Goal: Find contact information: Find contact information

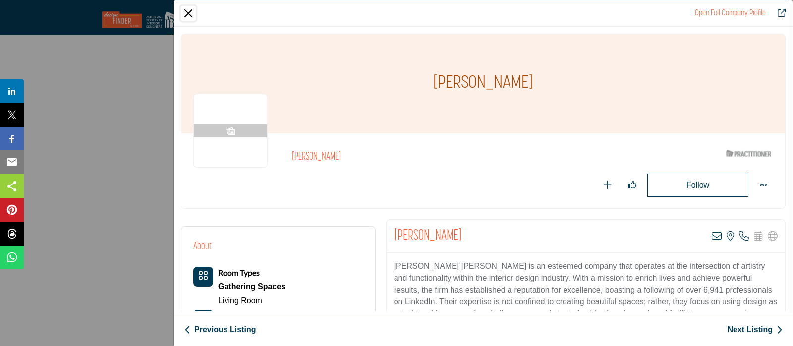
click at [187, 15] on button "Close" at bounding box center [188, 13] width 15 height 15
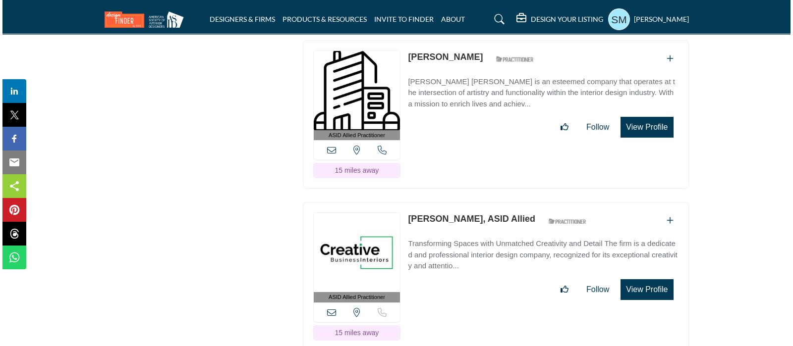
scroll to position [4398, 0]
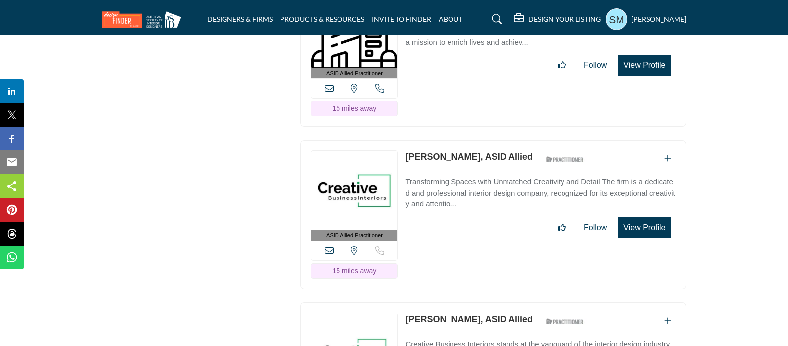
click at [640, 218] on button "View Profile" at bounding box center [644, 228] width 53 height 21
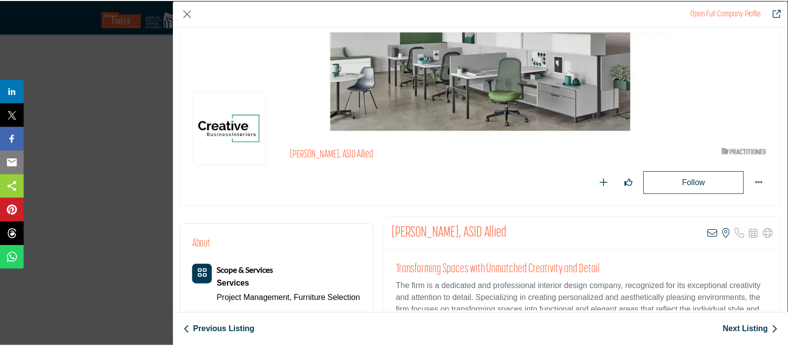
scroll to position [0, 0]
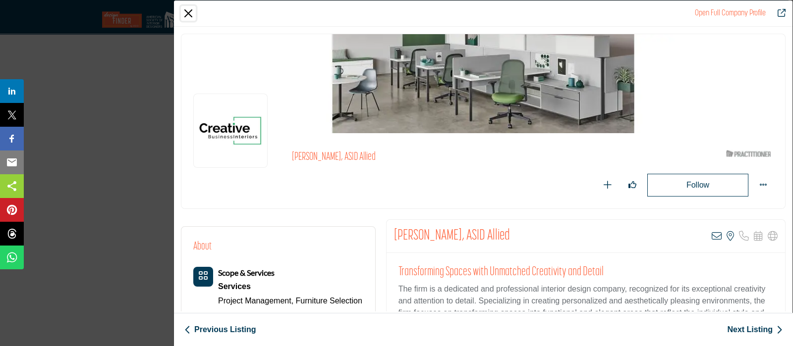
click at [186, 16] on button "Close" at bounding box center [188, 13] width 15 height 15
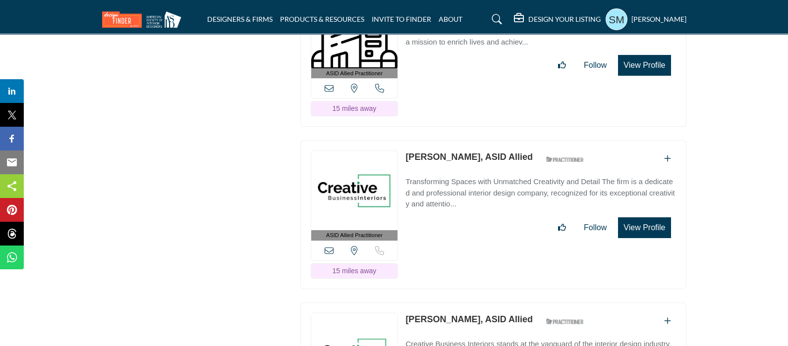
drag, startPoint x: 544, startPoint y: 128, endPoint x: 404, endPoint y: 128, distance: 139.7
click at [404, 140] on div "ASID Allied Practitioner ASID Allied Practitioners have successfully completed …" at bounding box center [493, 214] width 386 height 149
copy div "[PERSON_NAME], ASID Allied"
click at [329, 246] on icon at bounding box center [329, 250] width 9 height 9
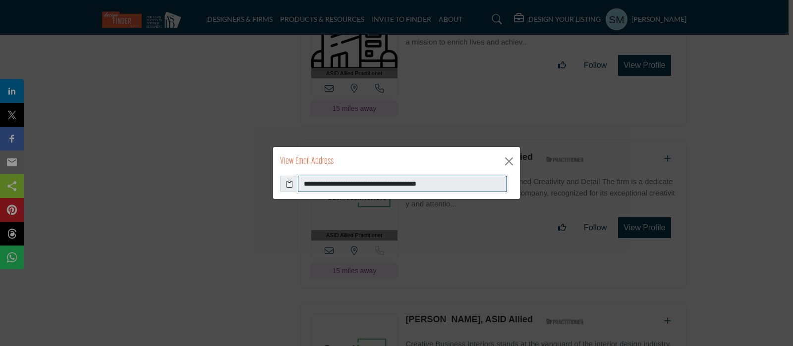
drag, startPoint x: 454, startPoint y: 185, endPoint x: 300, endPoint y: 184, distance: 154.6
click at [300, 184] on input "**********" at bounding box center [402, 184] width 209 height 17
click at [513, 158] on button "Close" at bounding box center [508, 161] width 15 height 15
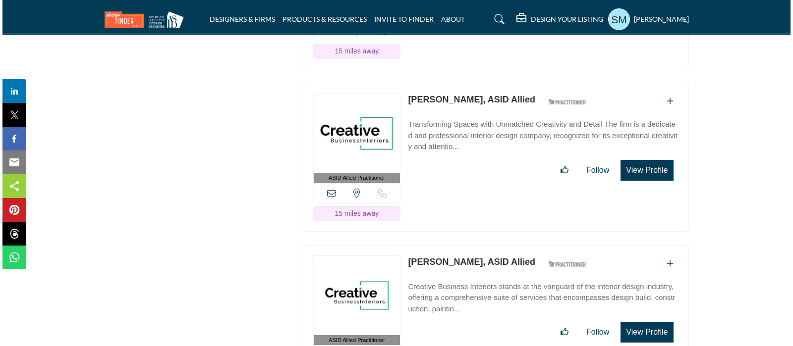
scroll to position [4460, 0]
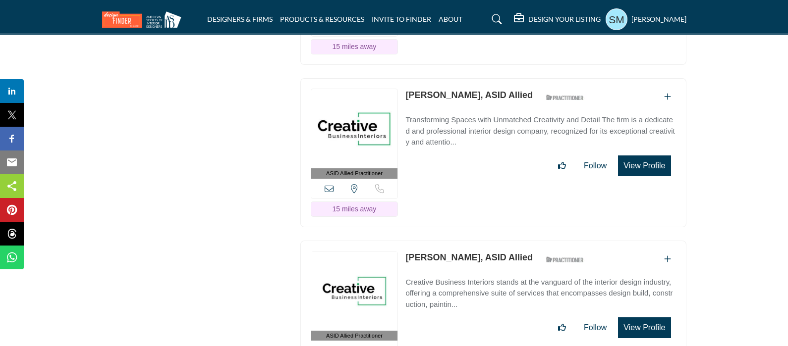
click at [644, 156] on button "View Profile" at bounding box center [644, 166] width 53 height 21
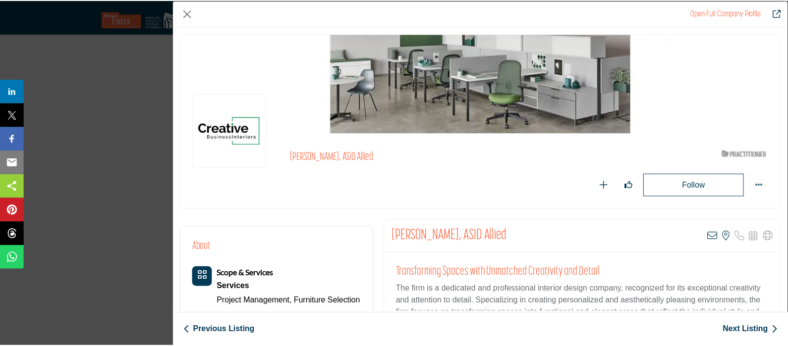
scroll to position [225, 0]
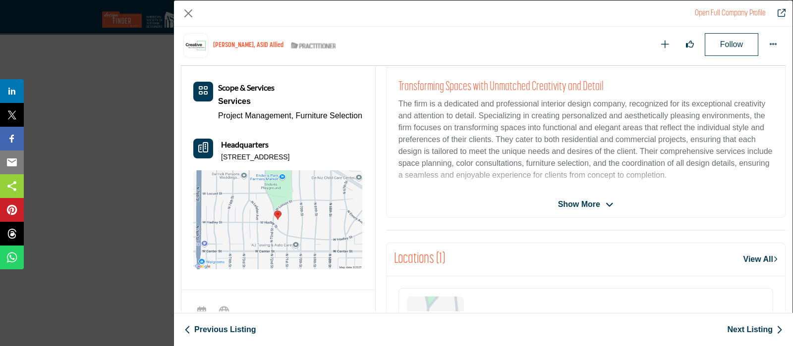
drag, startPoint x: 334, startPoint y: 172, endPoint x: 221, endPoint y: 174, distance: 113.5
click at [221, 163] on div "Headquarters [STREET_ADDRESS]" at bounding box center [277, 151] width 169 height 24
copy p "[STREET_ADDRESS]"
click at [194, 15] on button "Close" at bounding box center [188, 13] width 15 height 15
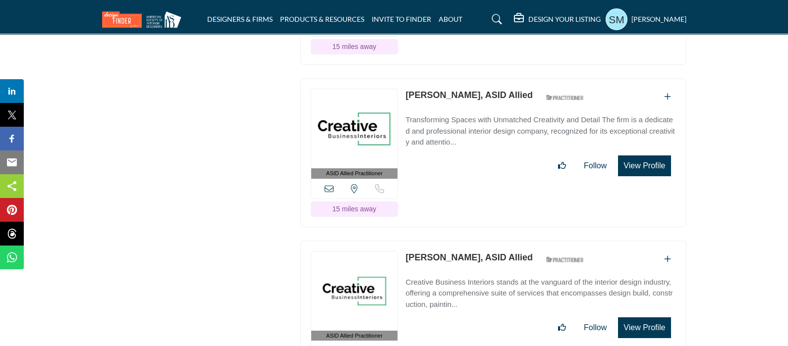
drag, startPoint x: 518, startPoint y: 228, endPoint x: 408, endPoint y: 230, distance: 109.5
click at [408, 251] on div "[PERSON_NAME], ASID Allied ASID Qualified Practitioner who validates work and e…" at bounding box center [497, 259] width 184 height 17
copy link "[PERSON_NAME], ASID Allied"
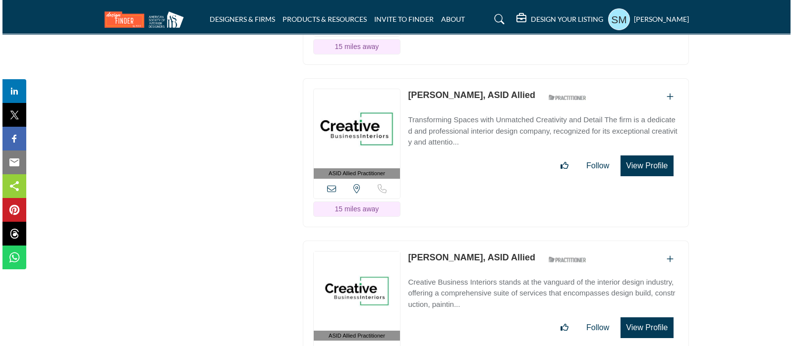
scroll to position [4584, 0]
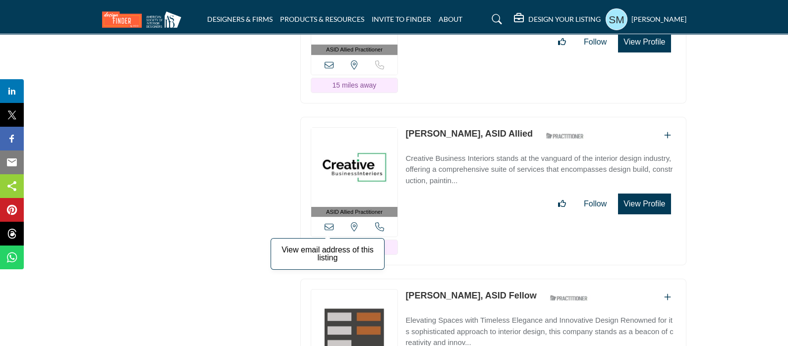
click at [325, 222] on icon at bounding box center [329, 226] width 9 height 9
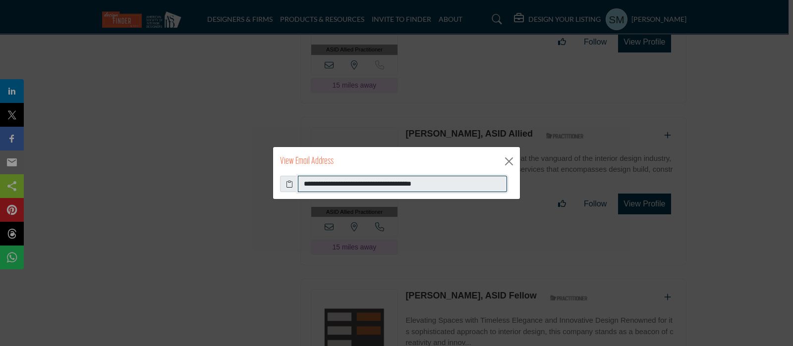
drag, startPoint x: 454, startPoint y: 186, endPoint x: 300, endPoint y: 185, distance: 154.6
click at [300, 185] on input "**********" at bounding box center [402, 184] width 209 height 17
click at [507, 159] on button "Close" at bounding box center [508, 161] width 15 height 15
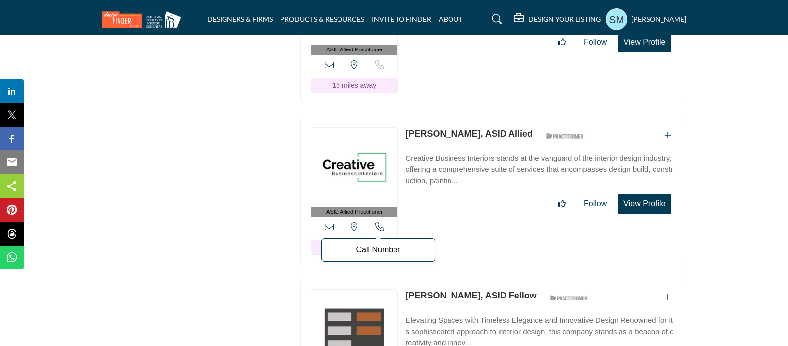
click at [379, 222] on icon at bounding box center [379, 226] width 9 height 9
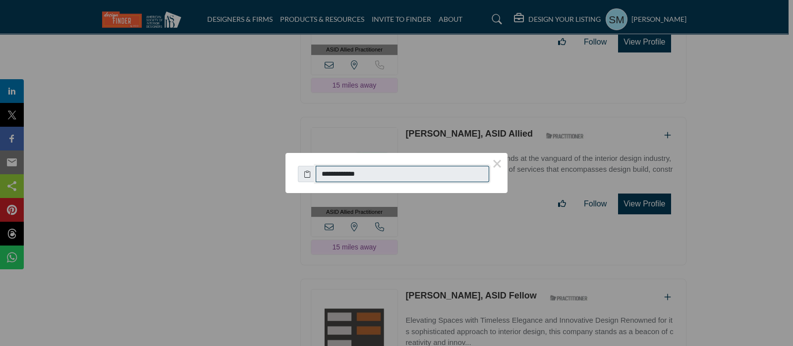
drag, startPoint x: 397, startPoint y: 177, endPoint x: 304, endPoint y: 176, distance: 92.7
click at [304, 176] on div "**********" at bounding box center [396, 172] width 197 height 22
click at [502, 161] on button "×" at bounding box center [497, 163] width 21 height 21
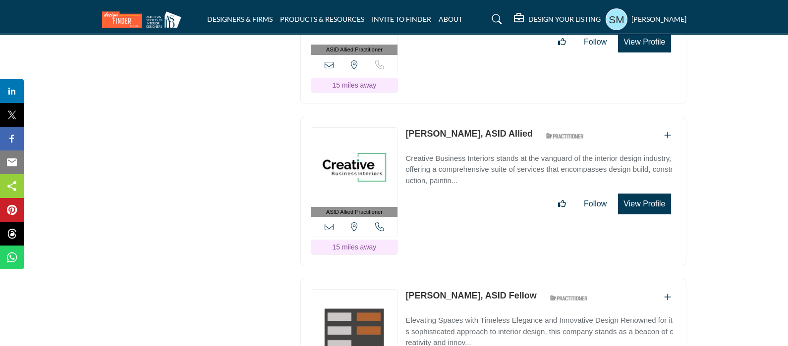
click at [651, 194] on button "View Profile" at bounding box center [644, 204] width 53 height 21
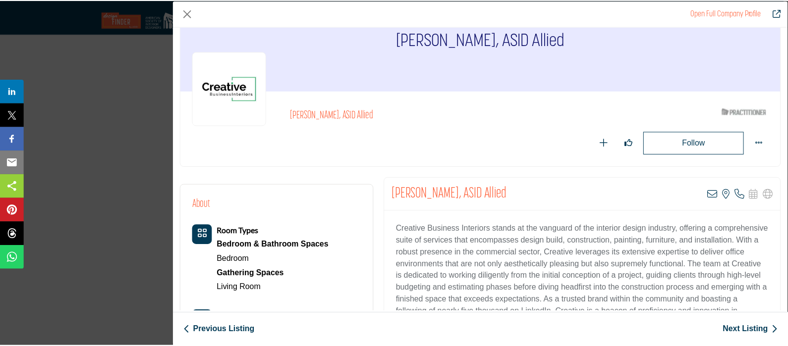
scroll to position [225, 0]
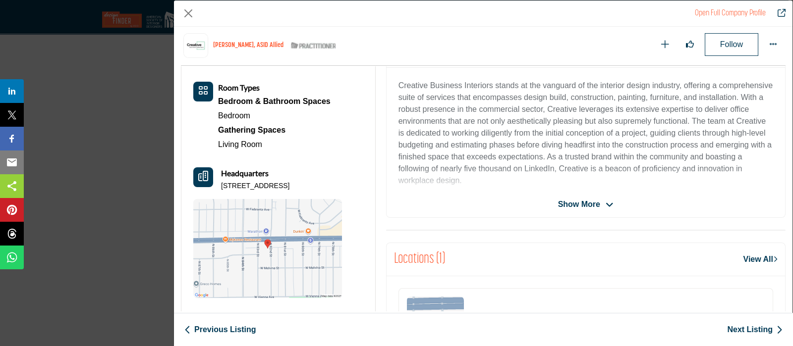
drag, startPoint x: 346, startPoint y: 182, endPoint x: 222, endPoint y: 185, distance: 124.4
click at [222, 185] on div "About Room Types Bedroom & Bathroom Spaces Bedroom" at bounding box center [278, 176] width 170 height 245
copy p "[STREET_ADDRESS]"
click at [193, 11] on button "Close" at bounding box center [188, 13] width 15 height 15
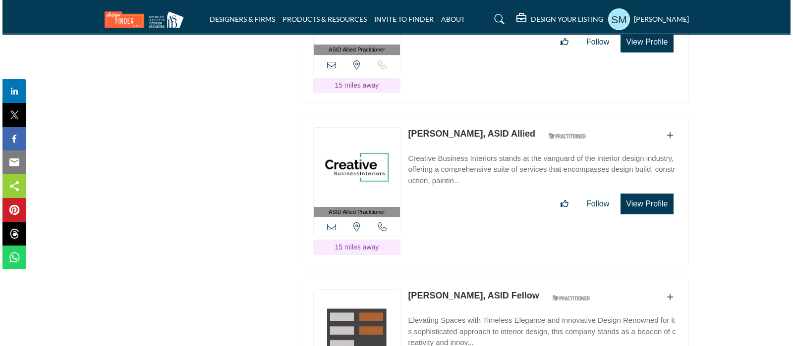
scroll to position [4708, 0]
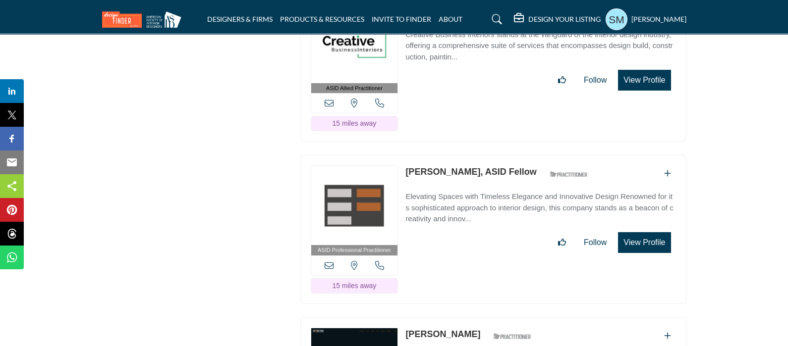
drag, startPoint x: 511, startPoint y: 142, endPoint x: 406, endPoint y: 149, distance: 104.8
click at [406, 166] on div "[PERSON_NAME], ASID Fellow ASID Qualified Practitioner who validates work and e…" at bounding box center [498, 174] width 187 height 17
copy link "[PERSON_NAME], ASID Fellow"
click at [328, 261] on icon at bounding box center [329, 265] width 9 height 9
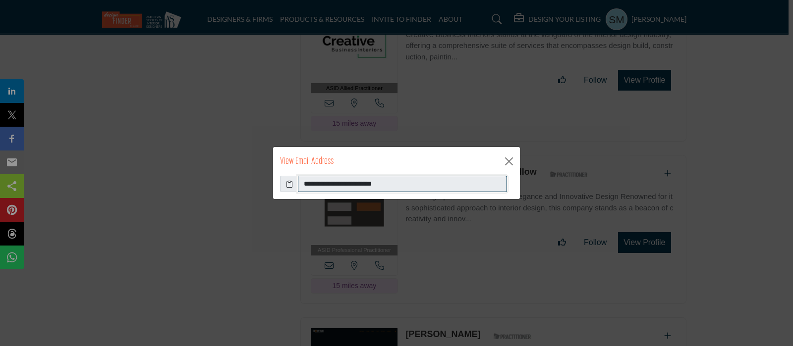
drag, startPoint x: 411, startPoint y: 187, endPoint x: 300, endPoint y: 187, distance: 110.5
click at [300, 187] on input "**********" at bounding box center [402, 184] width 209 height 17
click at [511, 158] on button "Close" at bounding box center [508, 161] width 15 height 15
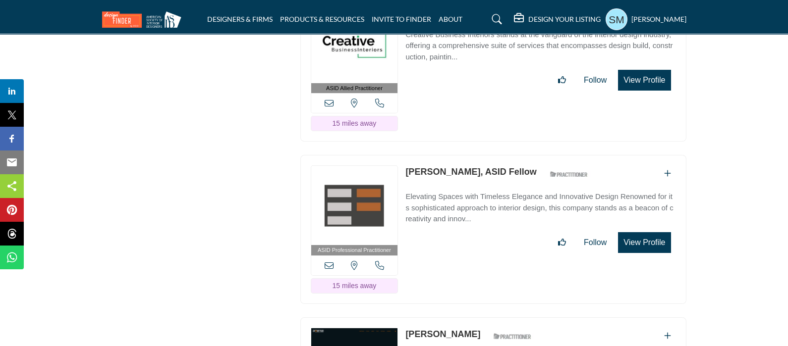
click at [374, 256] on div "View email address of this listing View the location of this listing Call Number" at bounding box center [354, 266] width 87 height 20
click at [378, 261] on icon at bounding box center [379, 265] width 9 height 9
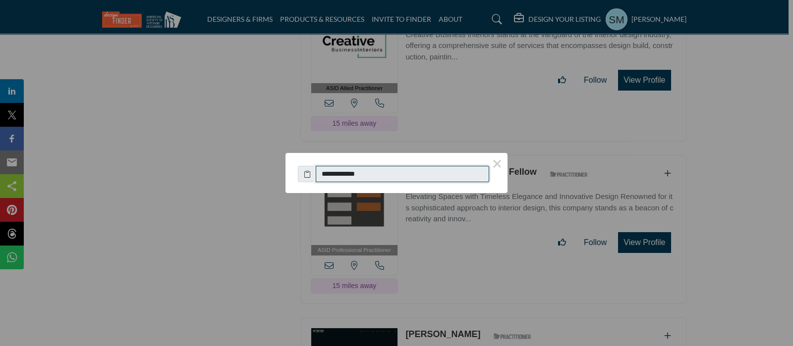
drag, startPoint x: 388, startPoint y: 169, endPoint x: 318, endPoint y: 169, distance: 69.4
click at [318, 169] on input "**********" at bounding box center [402, 174] width 173 height 17
click at [502, 166] on button "×" at bounding box center [497, 163] width 21 height 21
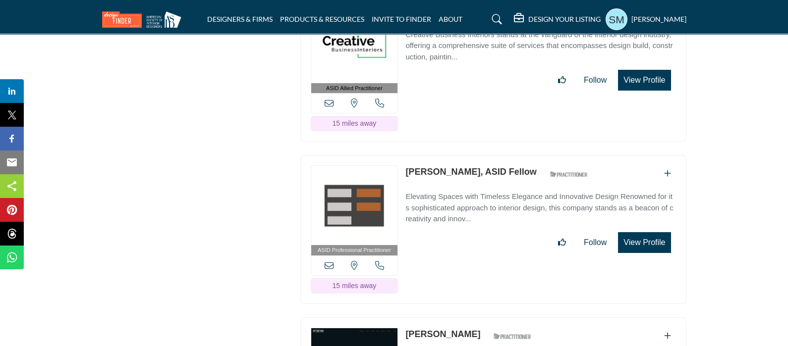
click at [645, 232] on button "View Profile" at bounding box center [644, 242] width 53 height 21
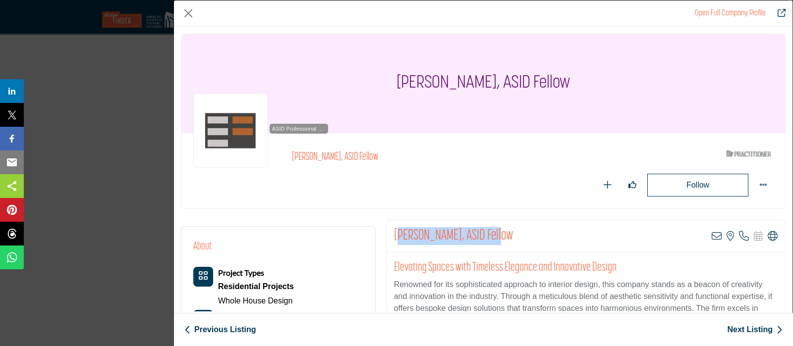
drag, startPoint x: 501, startPoint y: 237, endPoint x: 394, endPoint y: 231, distance: 107.2
click at [394, 231] on div "[PERSON_NAME], ASID Fellow View email address of this listing View the location…" at bounding box center [586, 236] width 398 height 33
click at [490, 217] on div "[PERSON_NAME], ASID Fellow ASID Professional Practitioner ASID Professional Pra…" at bounding box center [483, 127] width 615 height 186
drag, startPoint x: 500, startPoint y: 231, endPoint x: 390, endPoint y: 234, distance: 109.5
click at [390, 234] on div "[PERSON_NAME], ASID Fellow View email address of this listing View the location…" at bounding box center [586, 236] width 398 height 33
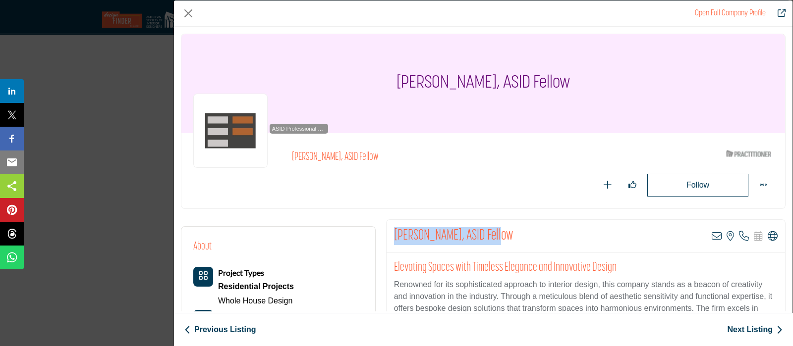
copy h2 "[PERSON_NAME], ASID Fellow"
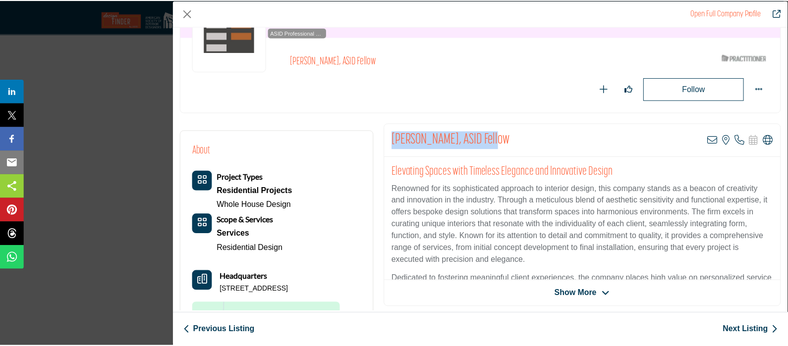
scroll to position [287, 0]
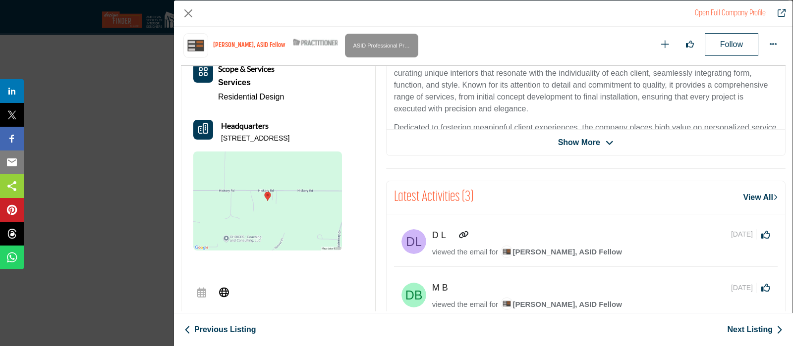
drag, startPoint x: 361, startPoint y: 140, endPoint x: 217, endPoint y: 137, distance: 144.2
click at [217, 137] on div "About Project Types Residential Projects Whole House Design" at bounding box center [278, 121] width 170 height 259
copy p "[STREET_ADDRESS]"
click at [184, 12] on button "Close" at bounding box center [188, 13] width 15 height 15
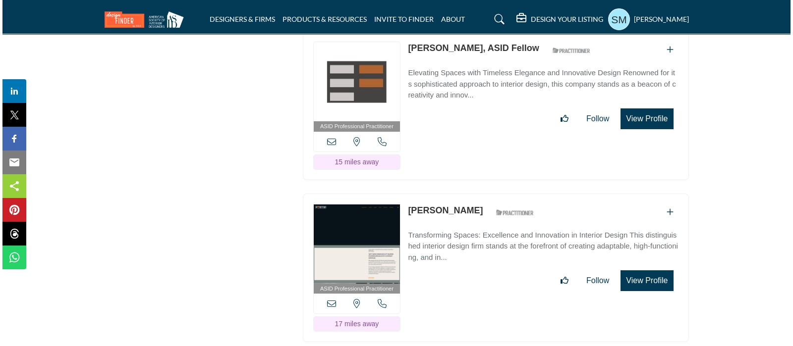
scroll to position [4893, 0]
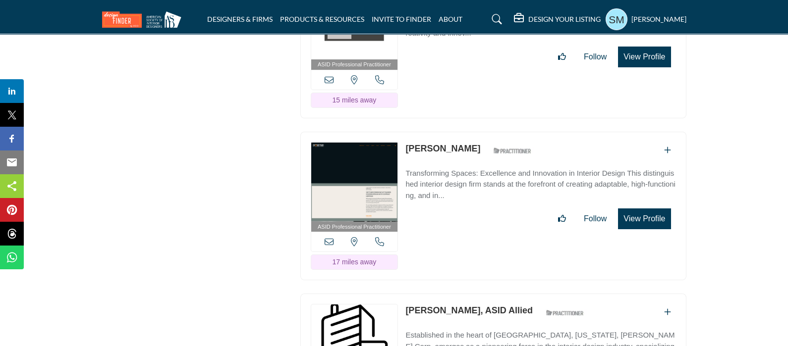
drag, startPoint x: 457, startPoint y: 117, endPoint x: 406, endPoint y: 118, distance: 51.1
click at [406, 142] on div "[PERSON_NAME] ASID Qualified Practitioner who validates work and experience to …" at bounding box center [470, 150] width 131 height 17
copy link "[PERSON_NAME]"
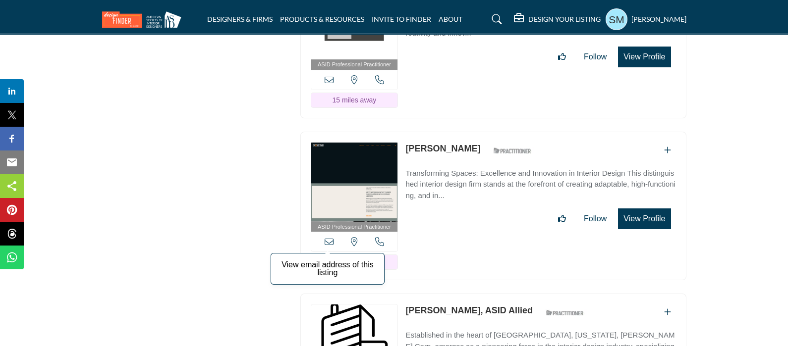
click at [325, 237] on icon at bounding box center [329, 241] width 9 height 9
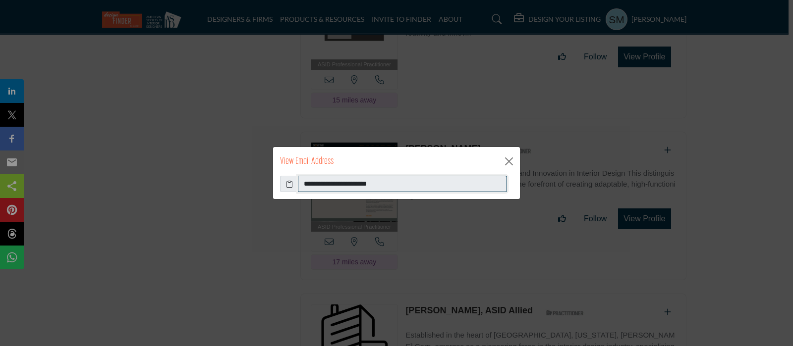
drag, startPoint x: 398, startPoint y: 183, endPoint x: 300, endPoint y: 184, distance: 98.1
click at [300, 184] on input "**********" at bounding box center [402, 184] width 209 height 17
click at [507, 162] on button "Close" at bounding box center [508, 161] width 15 height 15
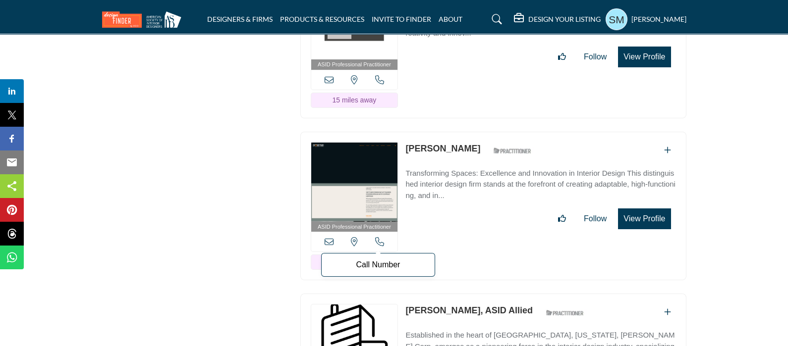
click at [379, 237] on icon at bounding box center [379, 241] width 9 height 9
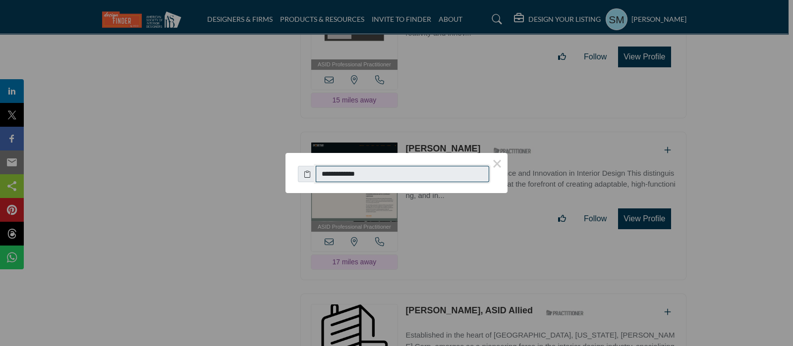
drag, startPoint x: 400, startPoint y: 173, endPoint x: 312, endPoint y: 174, distance: 88.2
click at [312, 174] on div "**********" at bounding box center [396, 172] width 197 height 22
click at [500, 165] on button "×" at bounding box center [497, 163] width 21 height 21
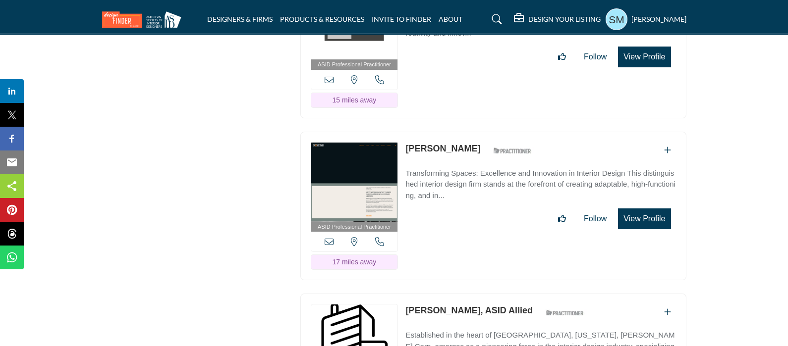
click at [654, 209] on button "View Profile" at bounding box center [644, 219] width 53 height 21
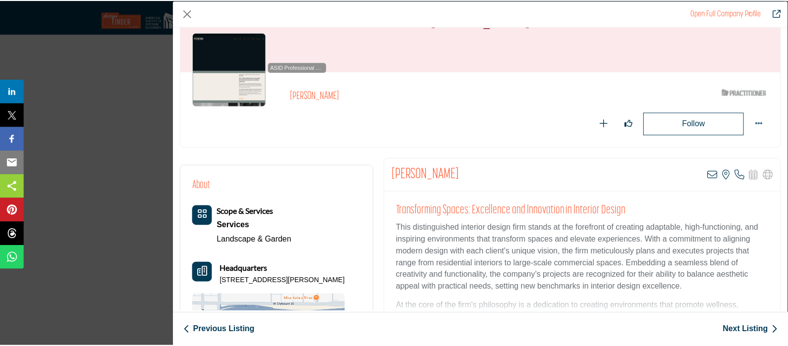
scroll to position [123, 0]
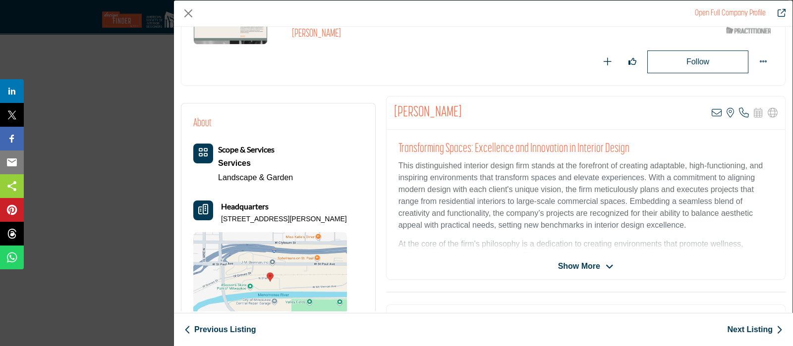
drag, startPoint x: 250, startPoint y: 228, endPoint x: 222, endPoint y: 222, distance: 28.0
click at [222, 222] on p "[STREET_ADDRESS][PERSON_NAME]" at bounding box center [284, 220] width 126 height 10
copy p "[STREET_ADDRESS][PERSON_NAME]"
click at [187, 11] on button "Close" at bounding box center [188, 13] width 15 height 15
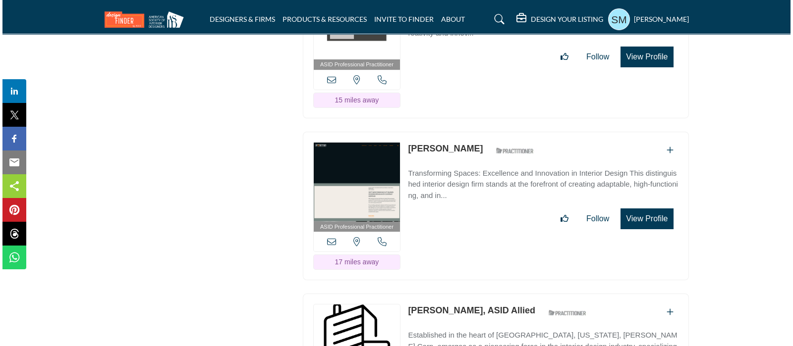
scroll to position [5017, 0]
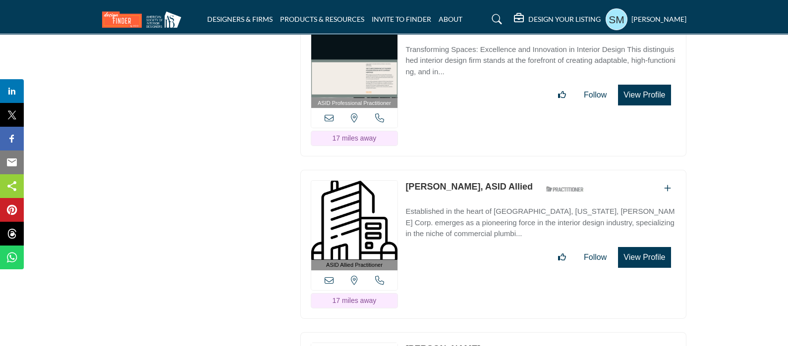
drag, startPoint x: 517, startPoint y: 153, endPoint x: 406, endPoint y: 152, distance: 111.0
click at [406, 180] on div "[PERSON_NAME], ASID Allied ASID Qualified Practitioner who validates work and e…" at bounding box center [497, 188] width 184 height 17
copy div "[PERSON_NAME], ASID Allied"
click at [327, 276] on icon at bounding box center [329, 280] width 9 height 9
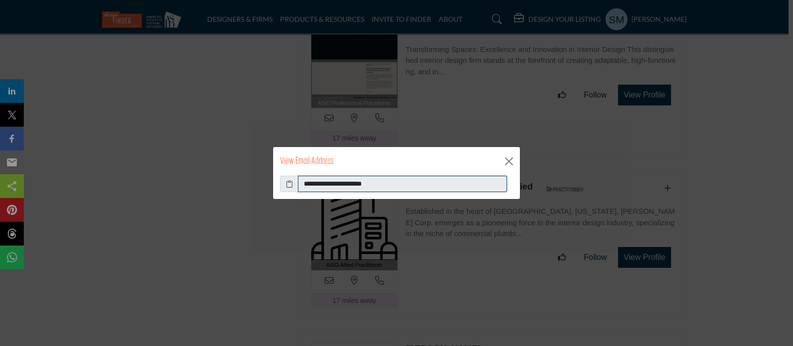
drag, startPoint x: 388, startPoint y: 184, endPoint x: 303, endPoint y: 179, distance: 84.9
click at [303, 179] on input "**********" at bounding box center [402, 184] width 209 height 17
click at [504, 163] on button "Close" at bounding box center [508, 161] width 15 height 15
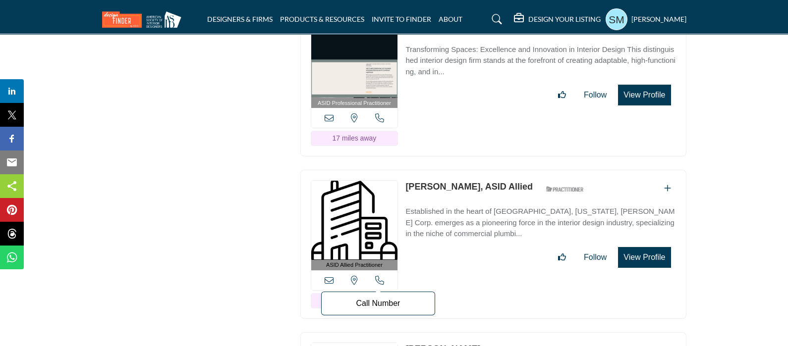
click at [381, 276] on icon at bounding box center [379, 280] width 9 height 9
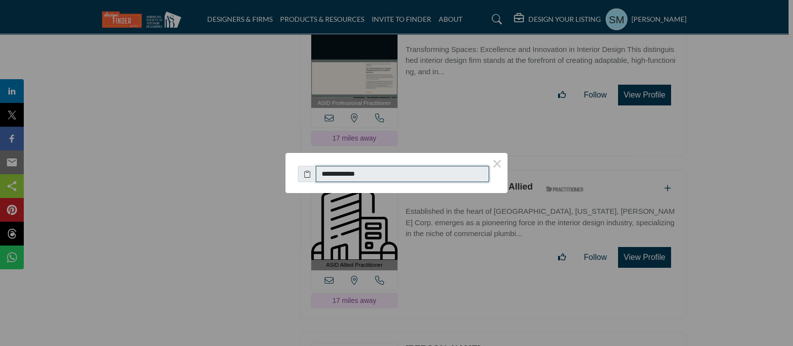
drag, startPoint x: 380, startPoint y: 170, endPoint x: 317, endPoint y: 171, distance: 62.4
click at [317, 171] on input "**********" at bounding box center [402, 174] width 173 height 17
click at [495, 164] on button "×" at bounding box center [497, 163] width 21 height 21
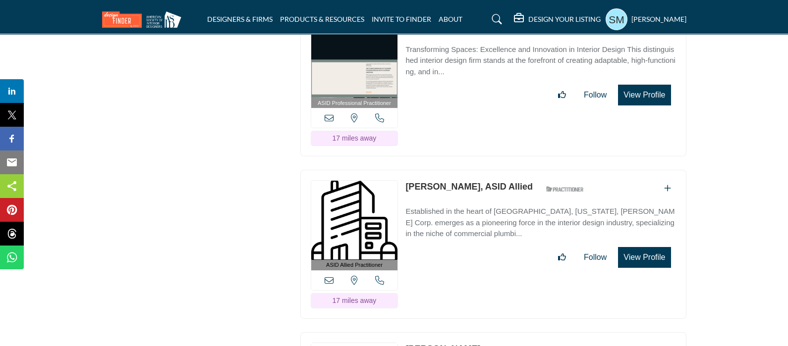
click at [634, 247] on button "View Profile" at bounding box center [644, 257] width 53 height 21
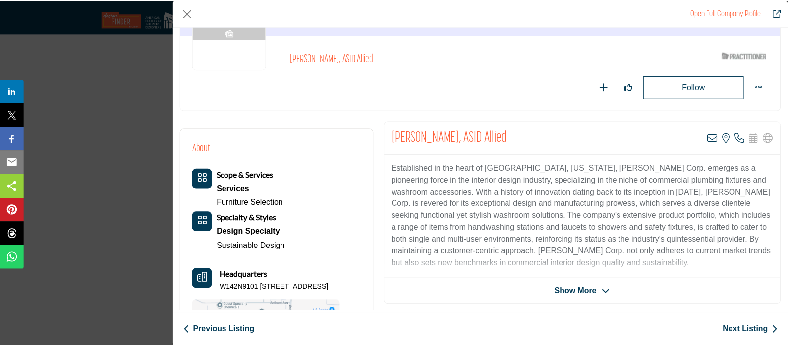
scroll to position [225, 0]
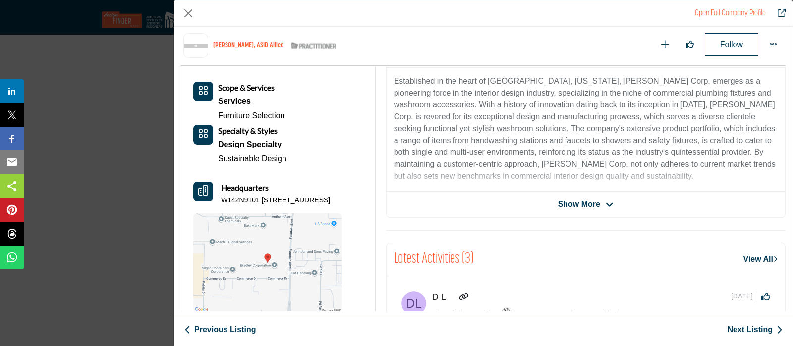
drag, startPoint x: 236, startPoint y: 211, endPoint x: 223, endPoint y: 202, distance: 16.4
click at [223, 202] on p "W142N9101 [STREET_ADDRESS]" at bounding box center [275, 201] width 109 height 10
click at [186, 13] on button "Close" at bounding box center [188, 13] width 15 height 15
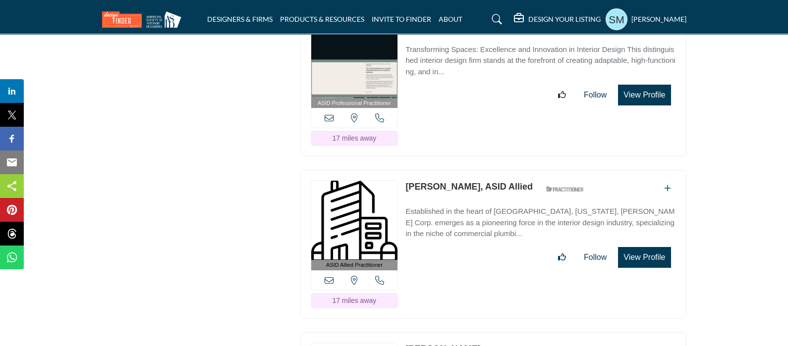
scroll to position [5079, 0]
